Goal: Information Seeking & Learning: Learn about a topic

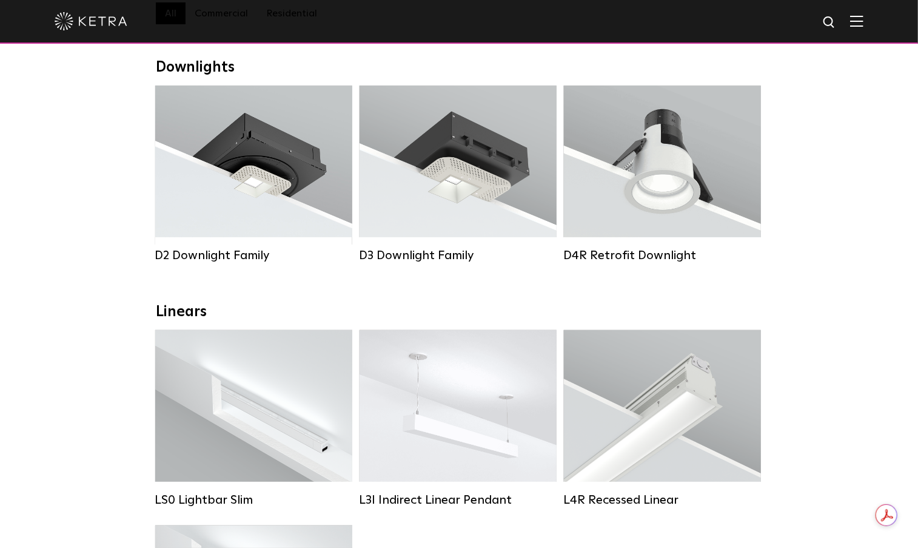
drag, startPoint x: 861, startPoint y: 407, endPoint x: 831, endPoint y: 406, distance: 30.3
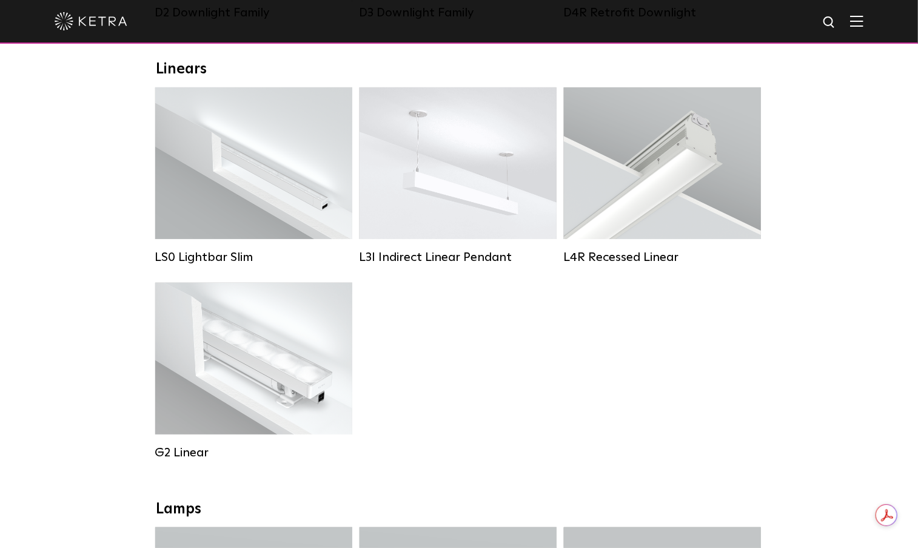
scroll to position [182, 0]
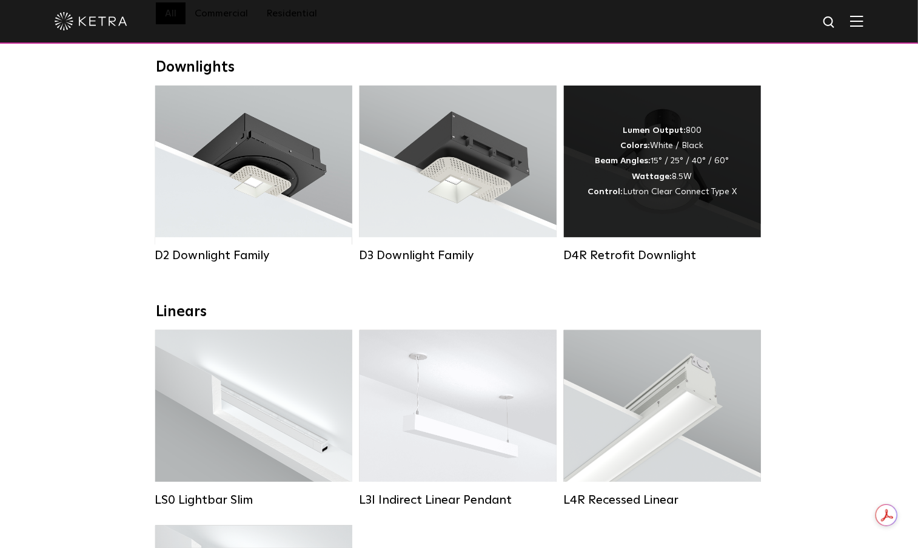
click at [658, 181] on strong "Wattage:" at bounding box center [653, 176] width 40 height 8
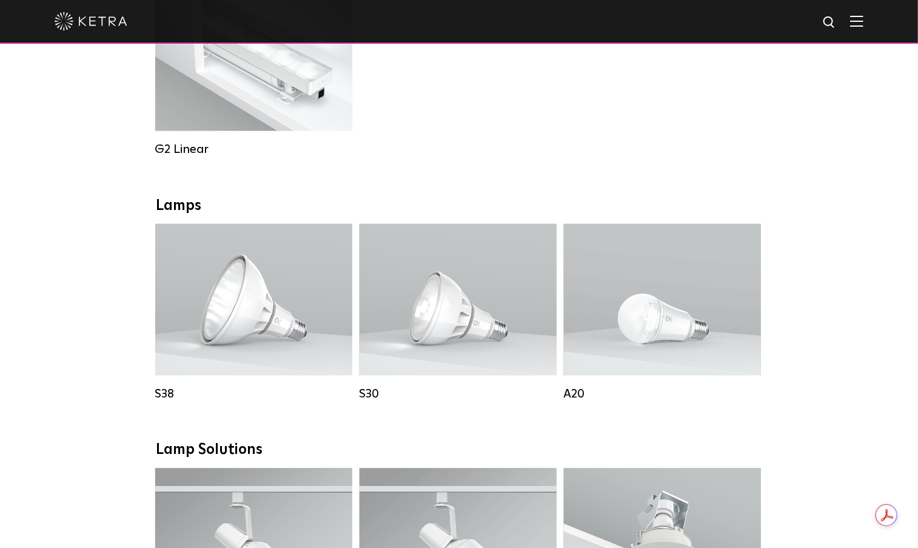
scroll to position [1031, 0]
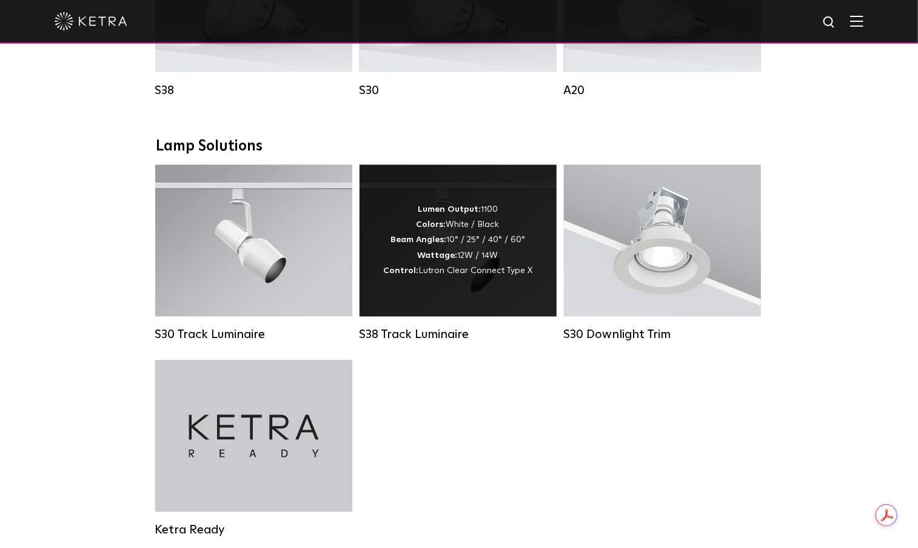
click at [472, 267] on div "Lumen Output: 1100 Colors: White / Black Beam Angles: 10° / 25° / 40° / 60° Wat…" at bounding box center [457, 241] width 149 height 76
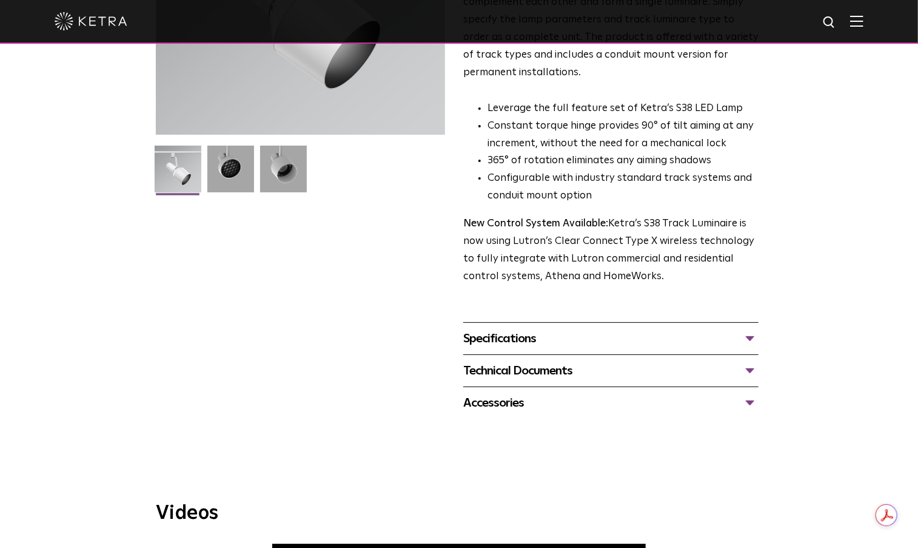
scroll to position [243, 0]
click at [579, 329] on div "Specifications" at bounding box center [610, 338] width 295 height 19
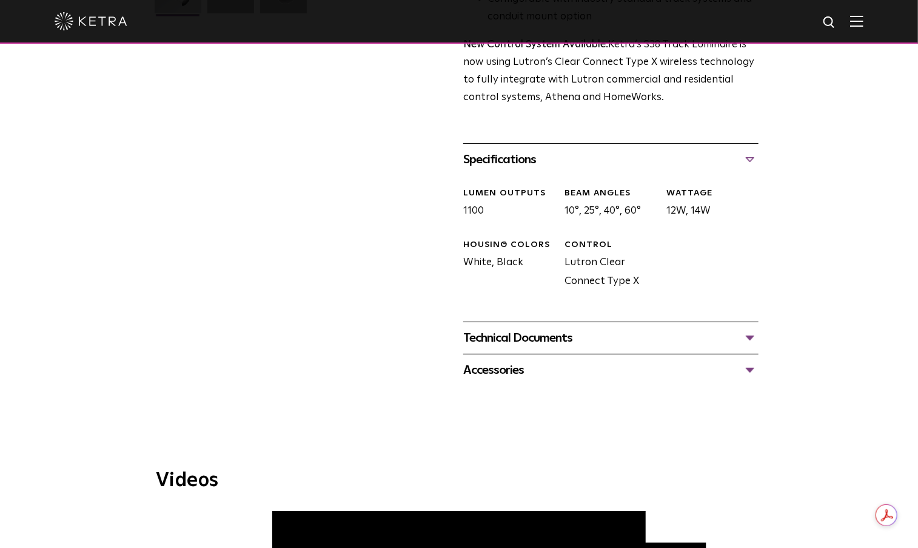
scroll to position [425, 0]
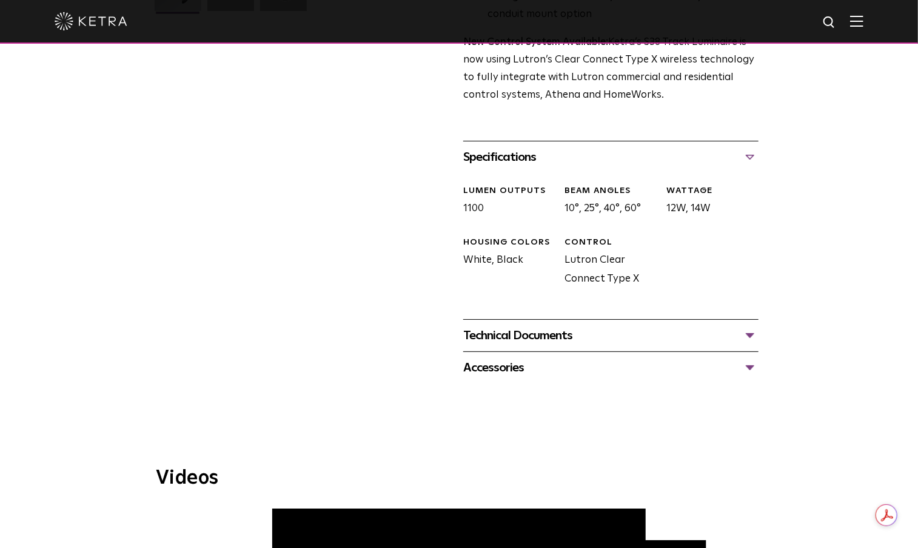
click at [589, 326] on div "Technical Documents" at bounding box center [610, 335] width 295 height 19
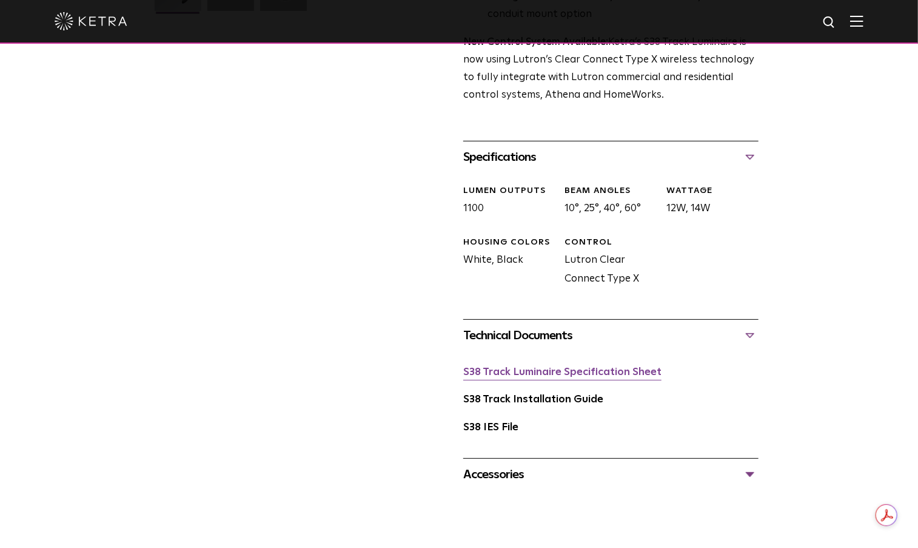
click at [573, 367] on link "S38 Track Luminaire Specification Sheet" at bounding box center [562, 372] width 198 height 10
click at [568, 394] on link "S38 Track Installation Guide" at bounding box center [533, 399] width 140 height 10
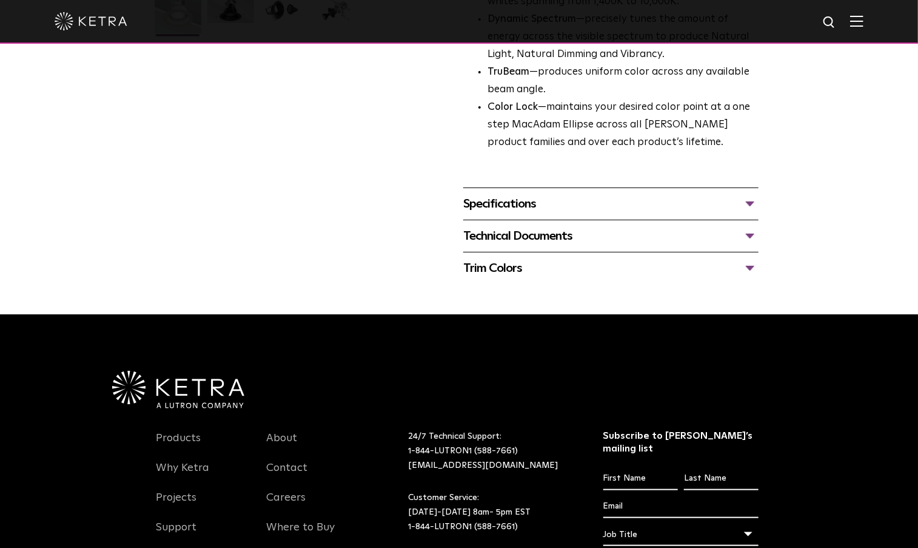
scroll to position [255, 0]
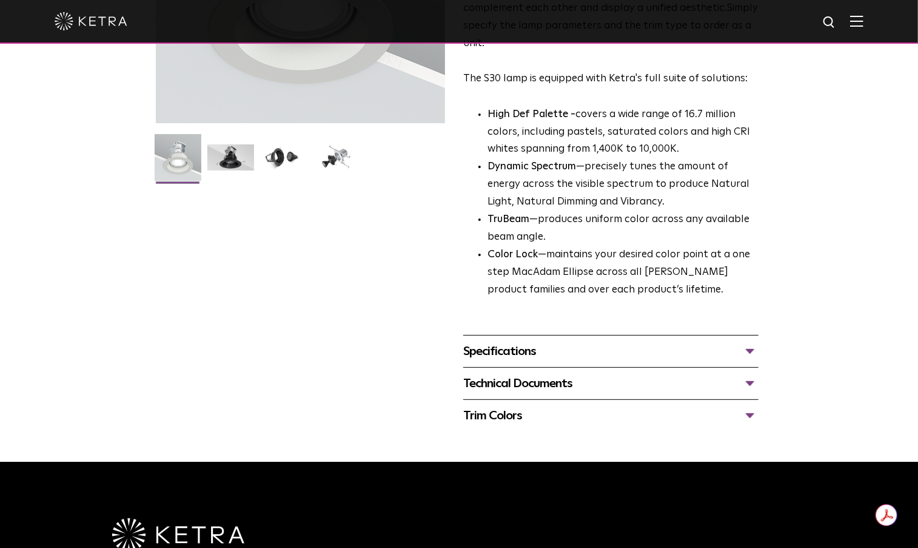
click at [528, 386] on div "Technical Documents" at bounding box center [610, 383] width 295 height 19
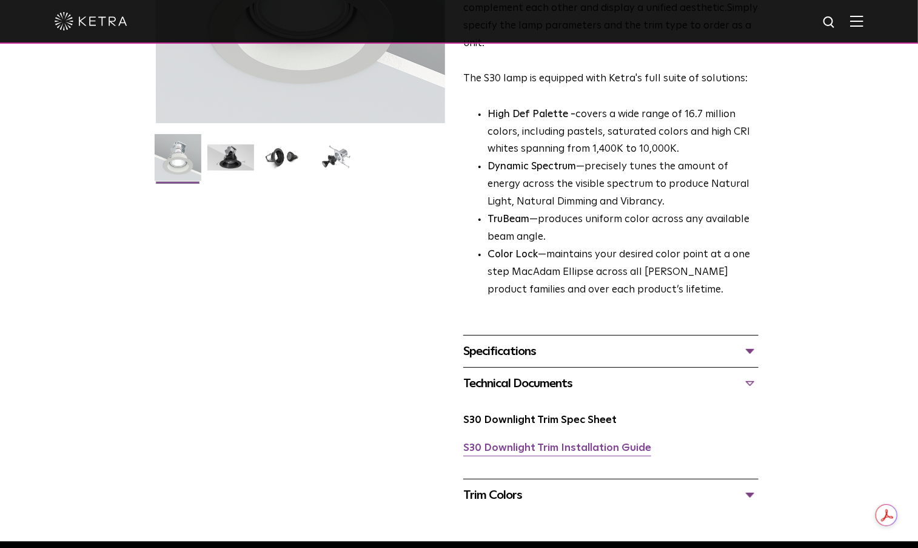
click at [560, 447] on link "S30 Downlight Trim Installation Guide" at bounding box center [557, 448] width 188 height 10
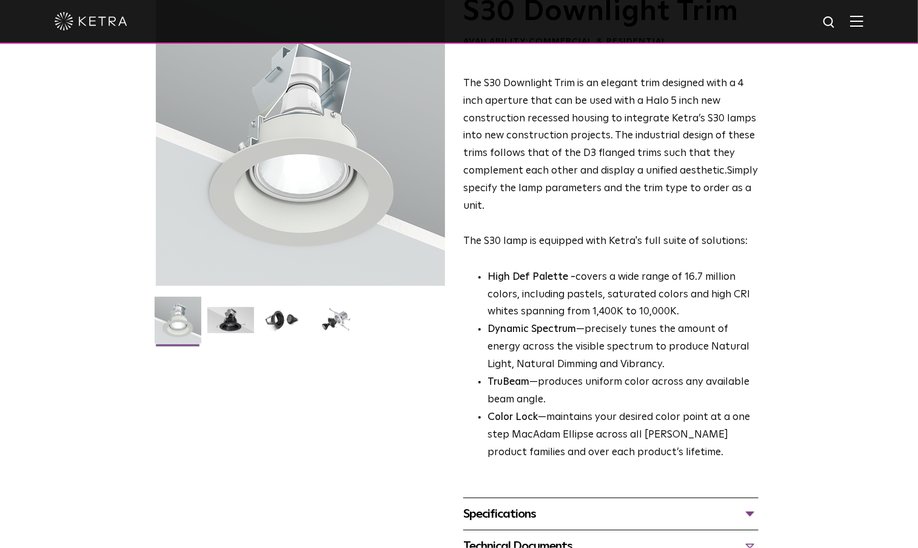
scroll to position [0, 0]
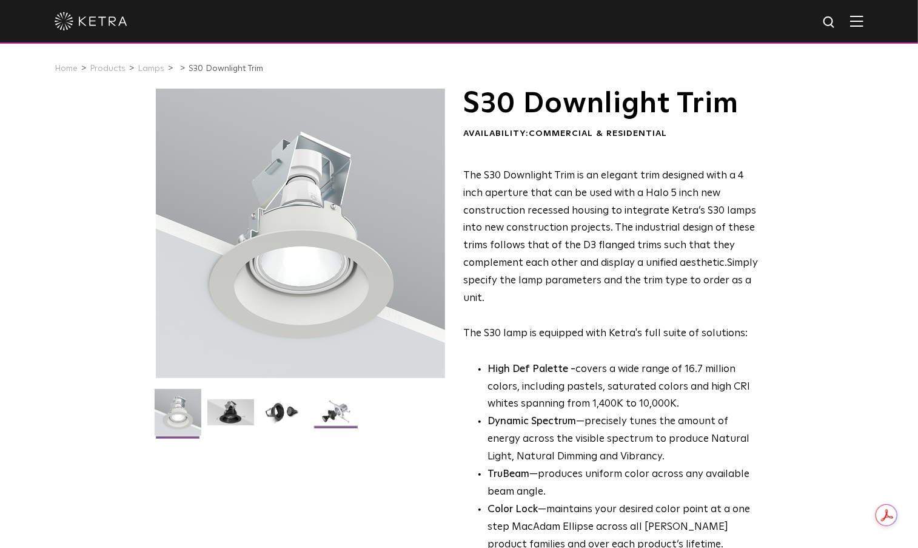
click at [340, 412] on img at bounding box center [336, 416] width 47 height 35
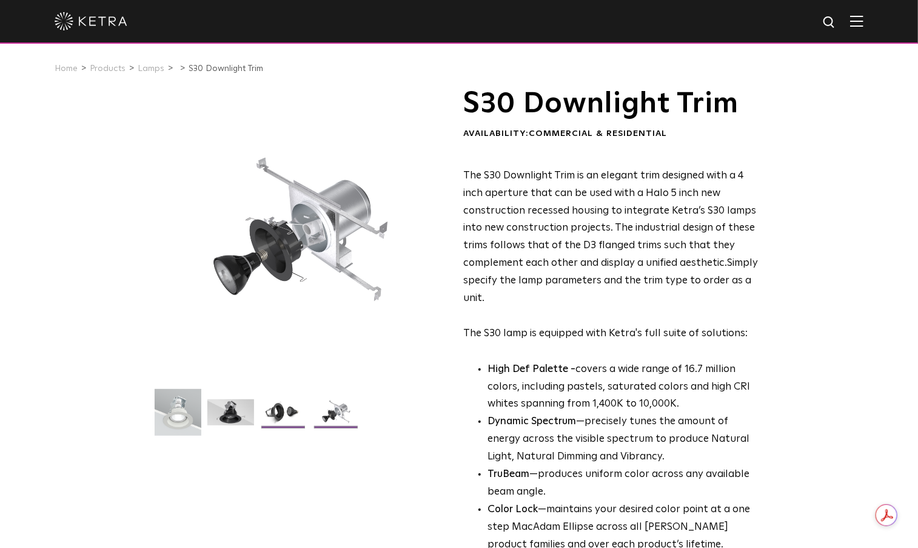
click at [279, 413] on img at bounding box center [283, 416] width 47 height 35
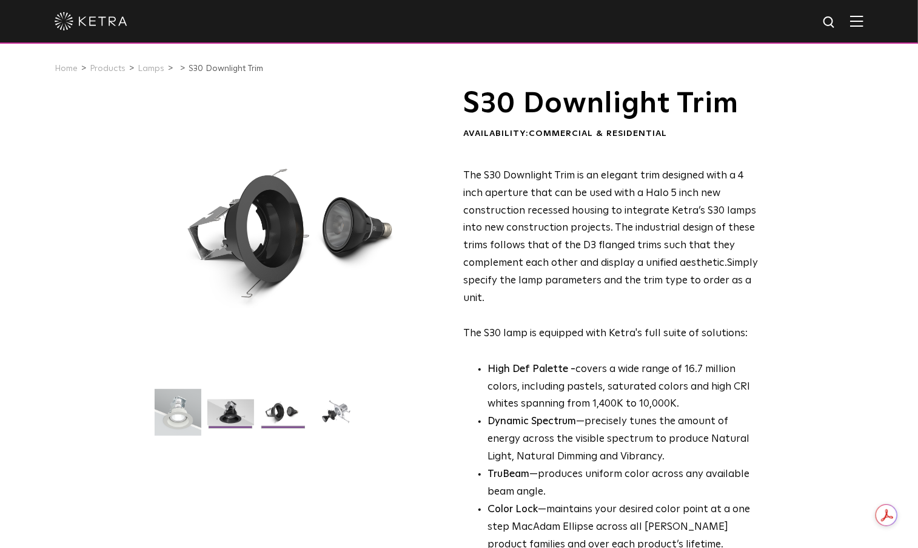
click at [236, 413] on img at bounding box center [230, 416] width 47 height 35
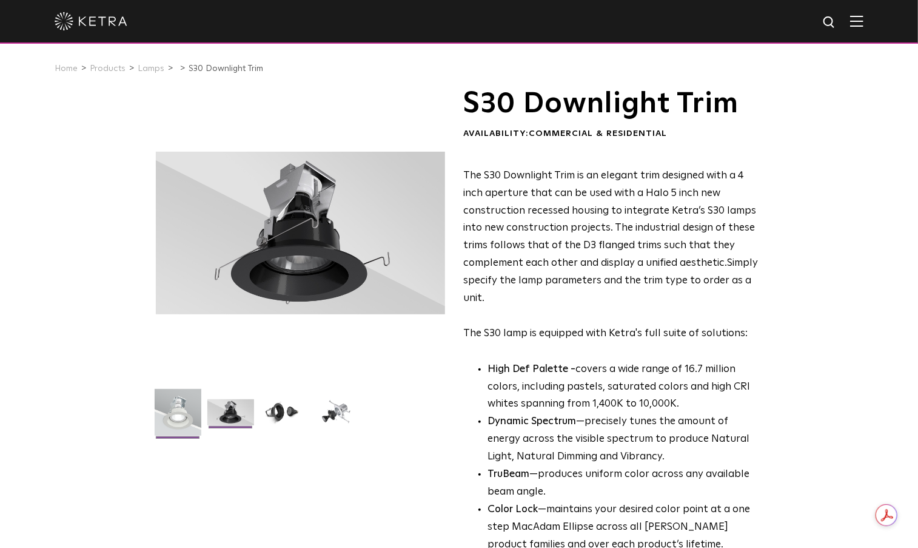
click at [184, 415] on img at bounding box center [178, 417] width 47 height 56
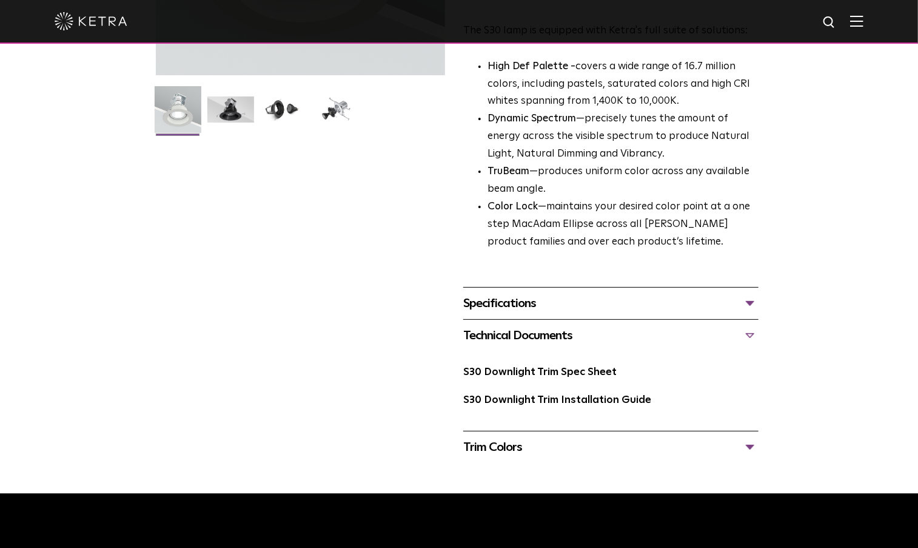
scroll to position [303, 0]
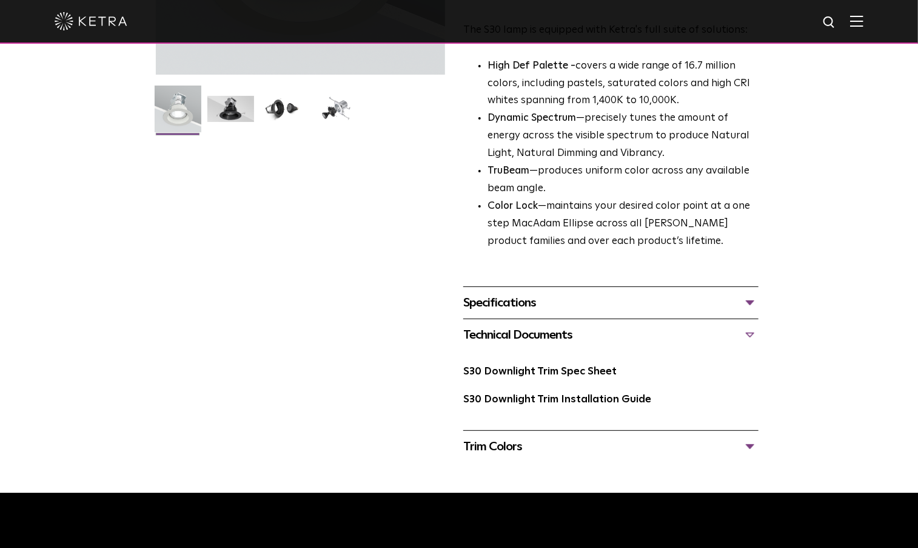
click at [657, 304] on div "Specifications" at bounding box center [610, 302] width 295 height 19
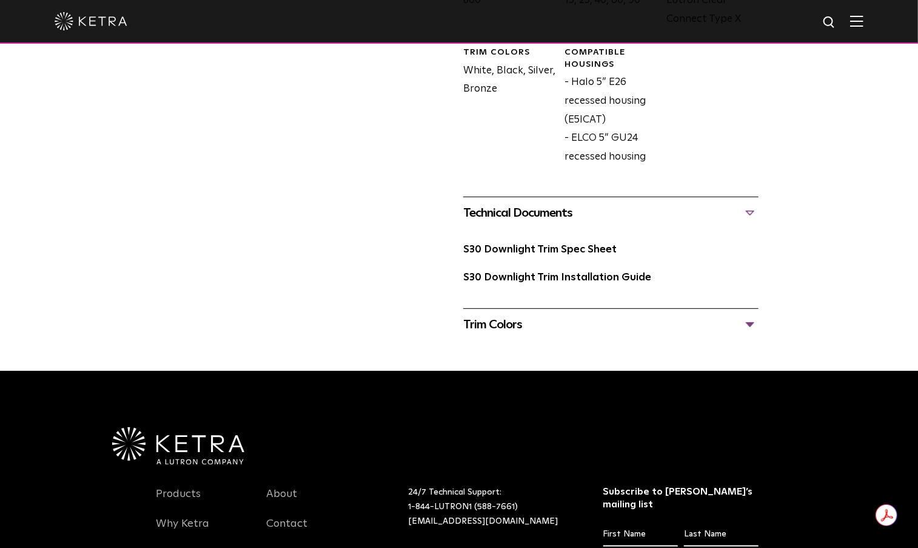
scroll to position [667, 0]
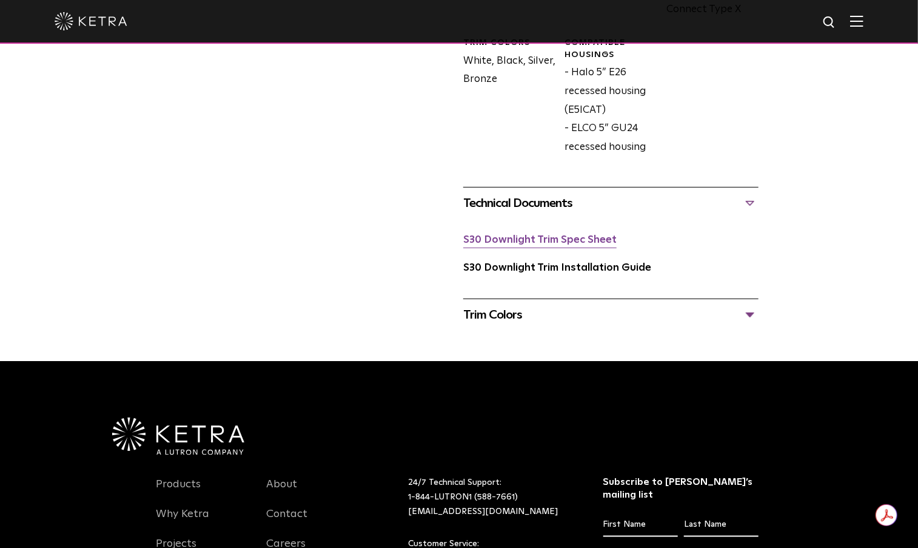
click at [580, 242] on link "S30 Downlight Trim Spec Sheet" at bounding box center [539, 240] width 153 height 10
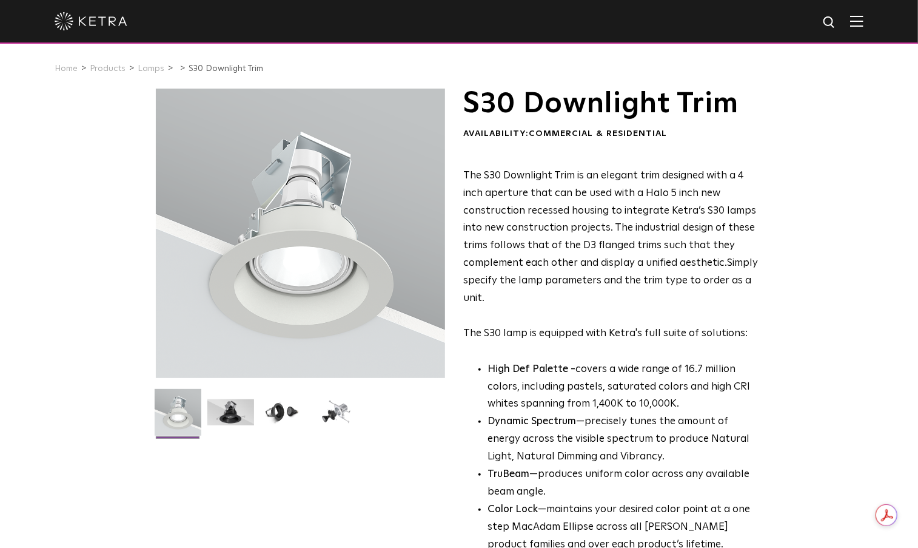
click at [109, 21] on img at bounding box center [91, 21] width 73 height 18
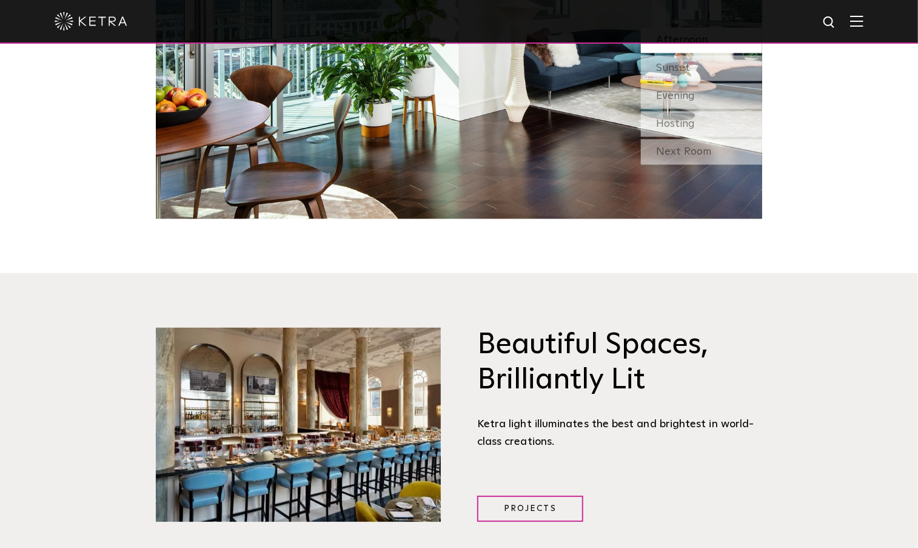
scroll to position [1456, 0]
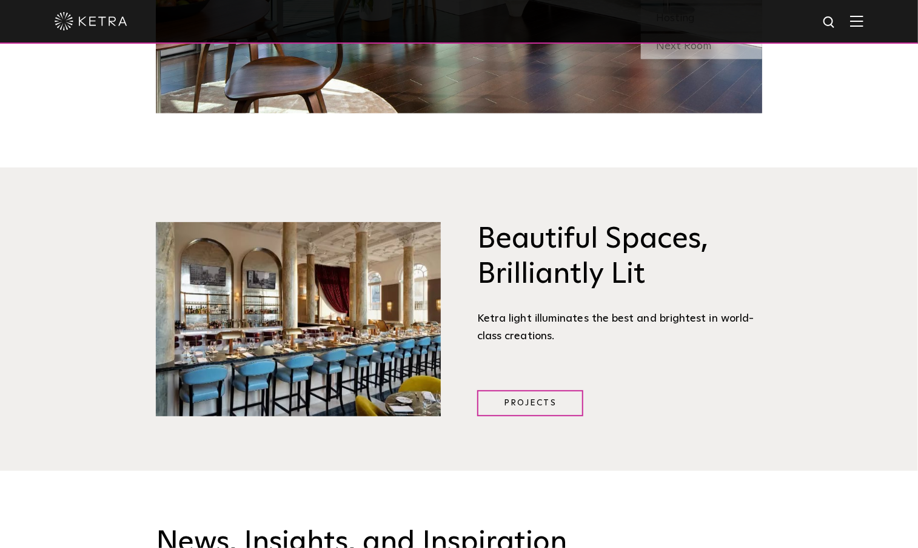
click at [864, 22] on img at bounding box center [856, 21] width 13 height 12
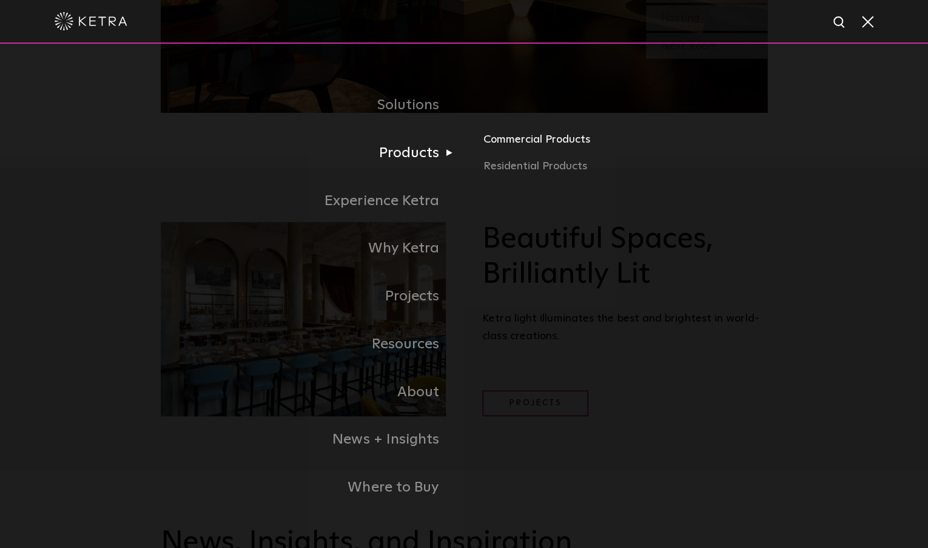
click at [503, 139] on link "Commercial Products" at bounding box center [625, 144] width 284 height 27
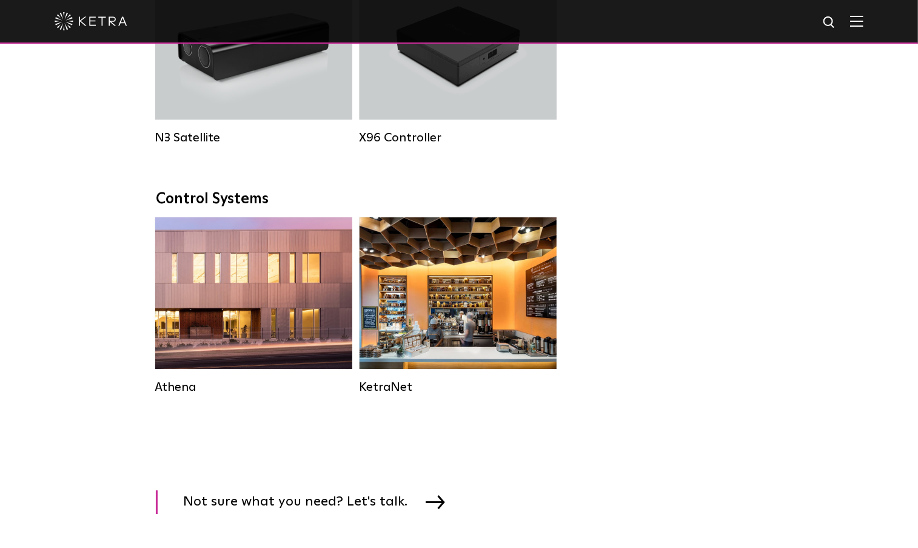
scroll to position [1698, 0]
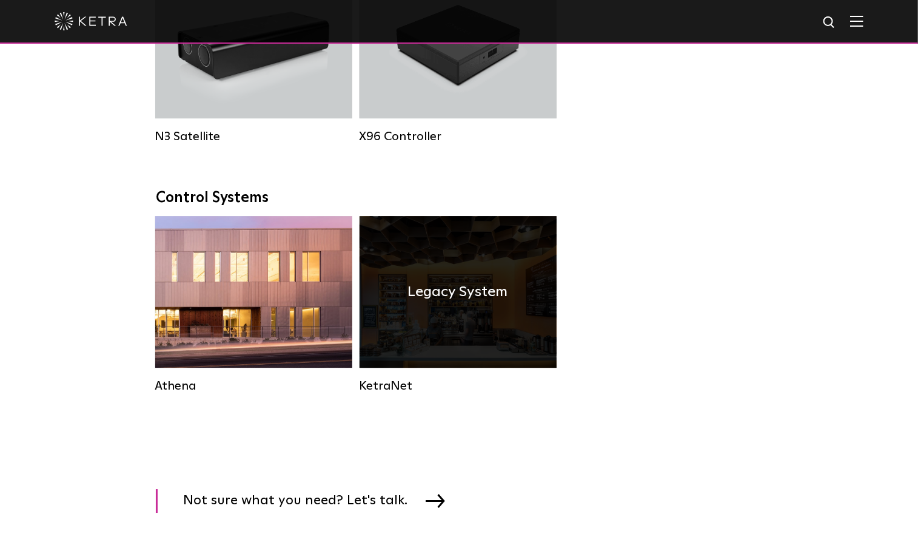
click at [504, 249] on div "Legacy System" at bounding box center [458, 292] width 197 height 152
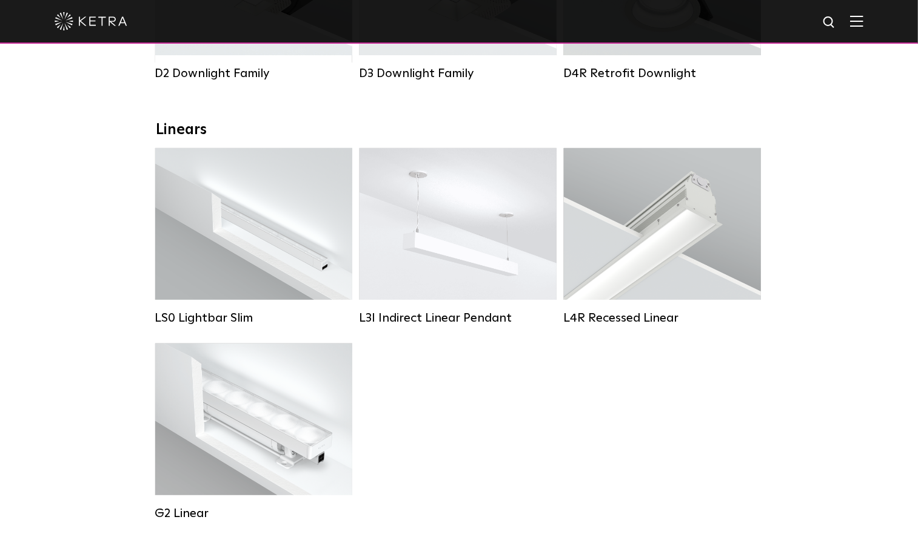
scroll to position [121, 0]
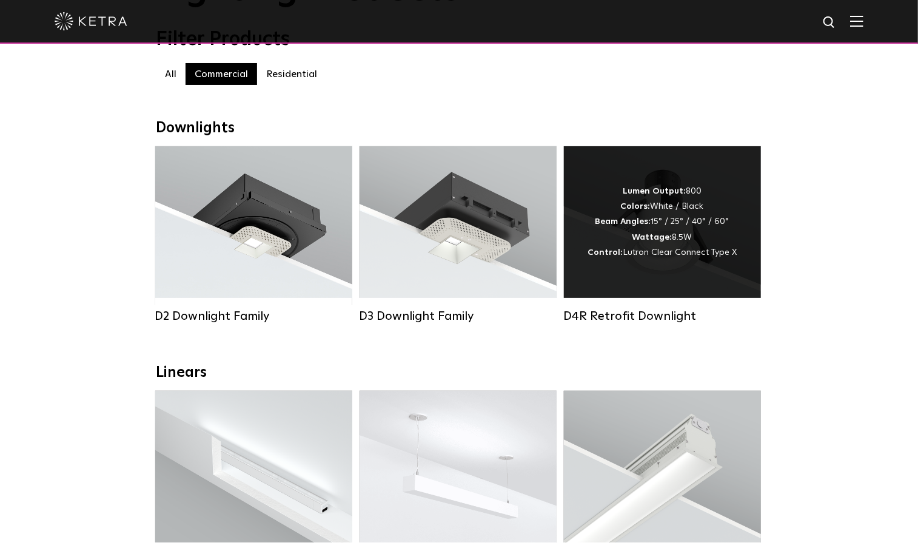
click at [628, 236] on div "Lumen Output: 800 Colors: White / Black Beam Angles: 15° / 25° / 40° / 60° Watt…" at bounding box center [662, 222] width 149 height 76
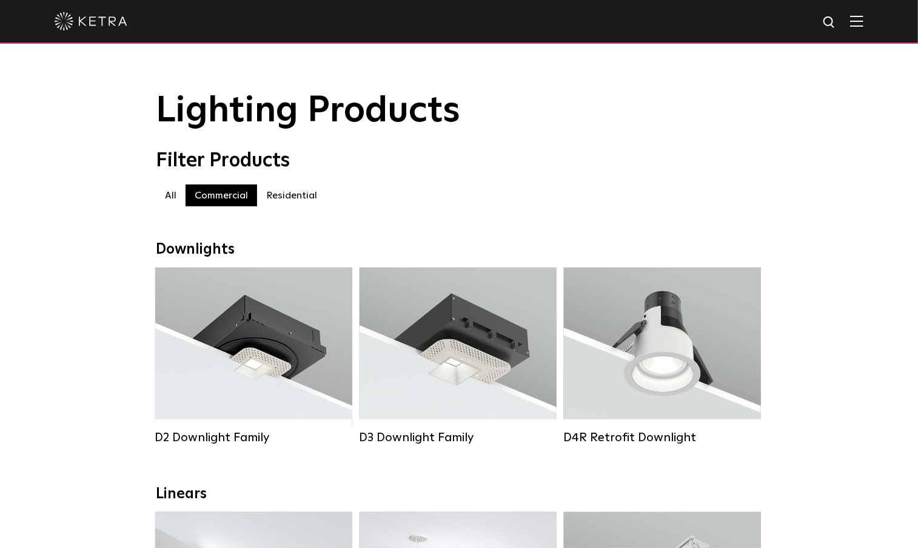
click at [289, 200] on label "Residential" at bounding box center [291, 195] width 69 height 22
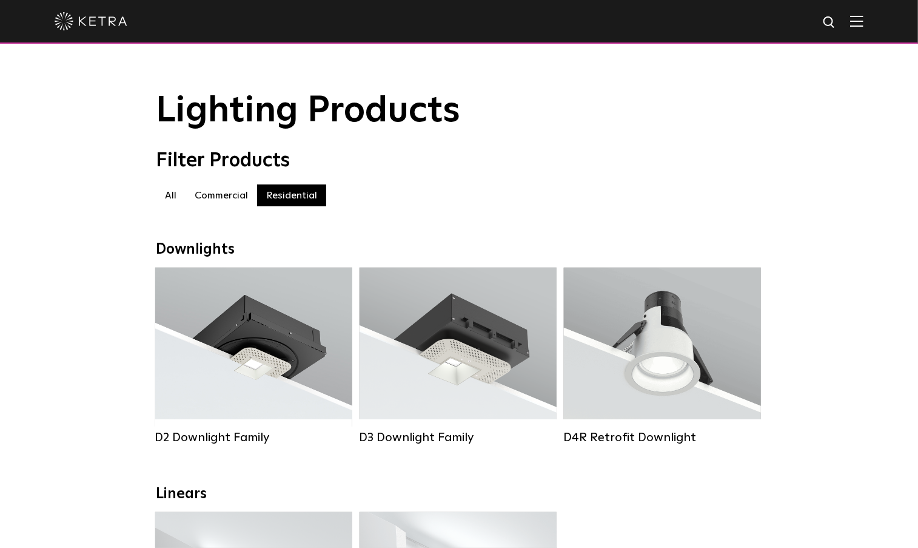
click at [214, 195] on label "Commercial" at bounding box center [222, 195] width 72 height 22
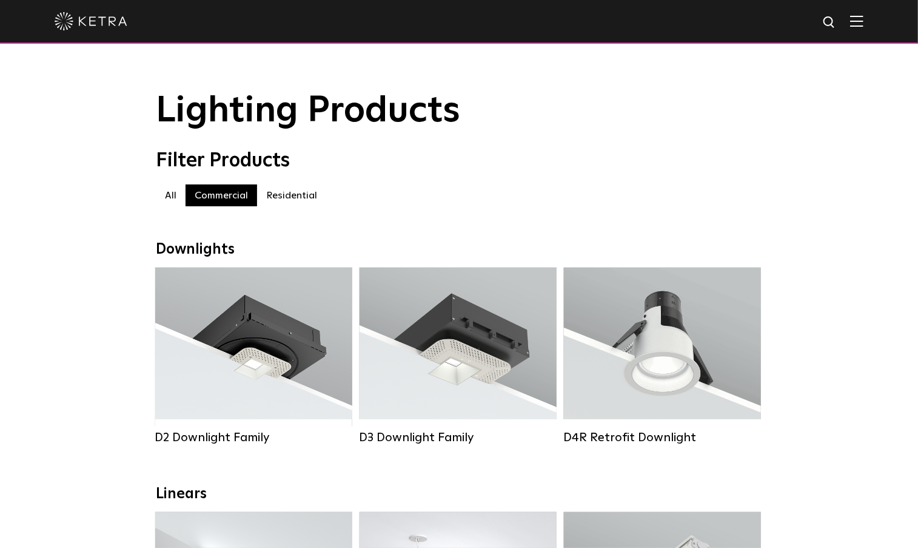
click at [171, 200] on label "All" at bounding box center [171, 195] width 30 height 22
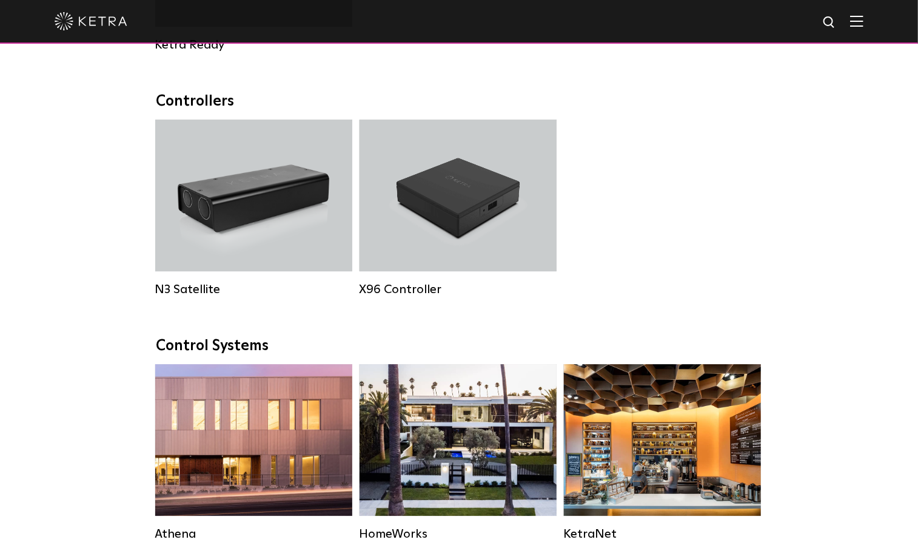
scroll to position [1213, 0]
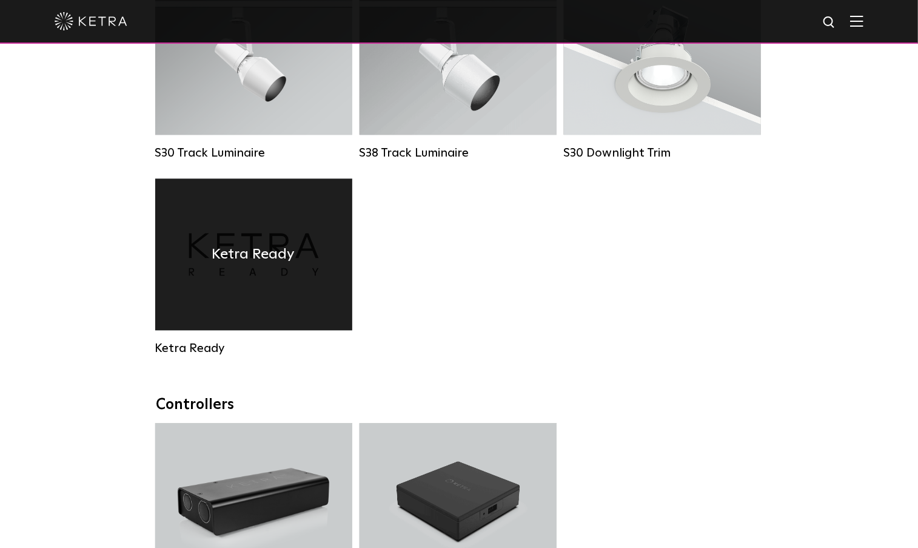
click at [311, 275] on div "Ketra Ready" at bounding box center [253, 254] width 197 height 152
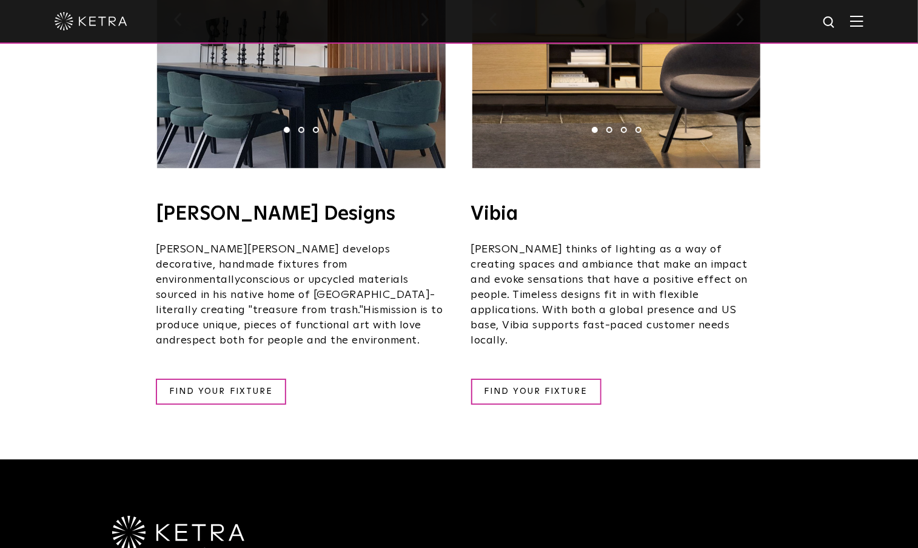
scroll to position [2062, 0]
